Goal: Connect with others: Connect with others

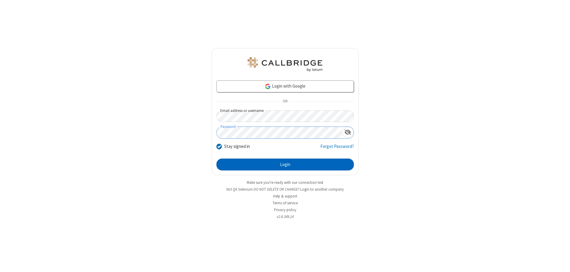
click at [285, 164] on button "Login" at bounding box center [284, 164] width 137 height 12
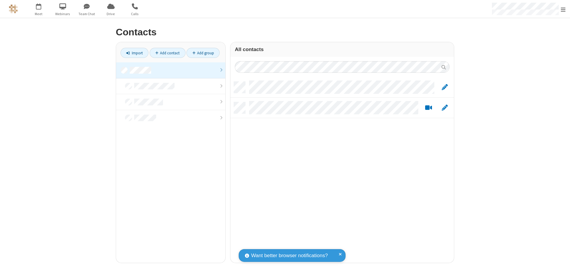
click at [167, 53] on link "Add contact" at bounding box center [168, 53] width 36 height 10
